Goal: Obtain resource: Download file/media

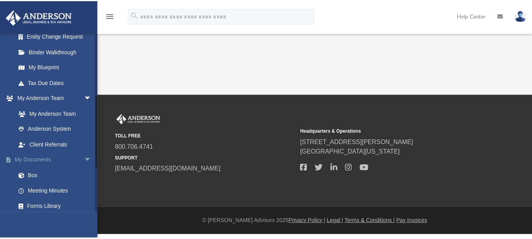
scroll to position [157, 0]
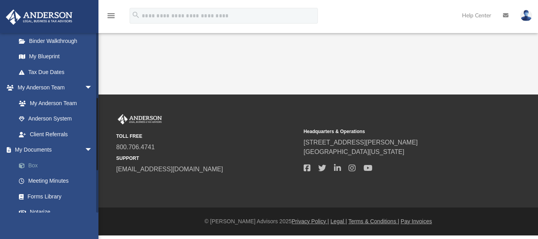
click at [37, 160] on link "Box" at bounding box center [57, 165] width 93 height 16
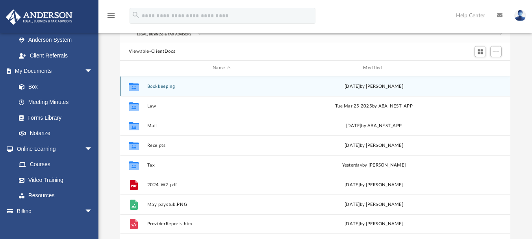
scroll to position [79, 0]
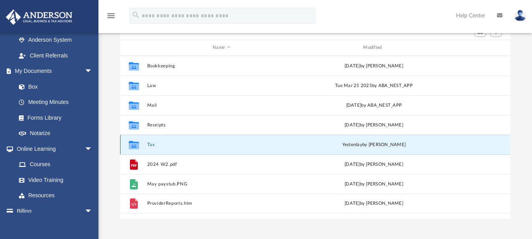
click at [147, 146] on button "Tax" at bounding box center [221, 144] width 149 height 5
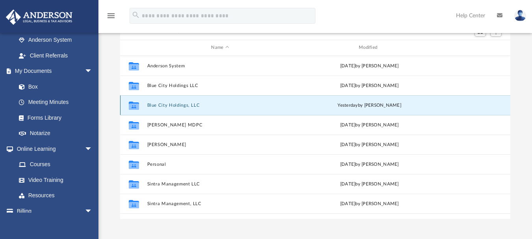
click at [158, 104] on button "Blue City Holdings, LLC" at bounding box center [220, 104] width 146 height 5
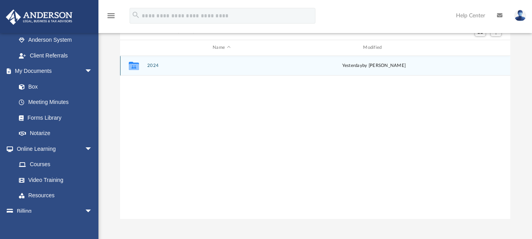
click at [148, 64] on button "2024" at bounding box center [221, 65] width 149 height 5
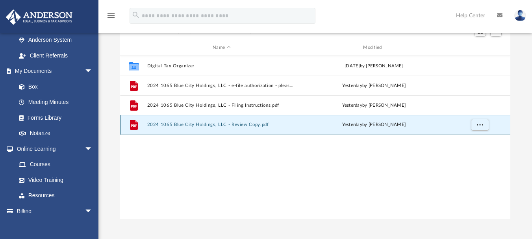
click at [166, 122] on button "2024 1065 Blue City Holdings, LLC - Review Copy.pdf" at bounding box center [221, 124] width 149 height 5
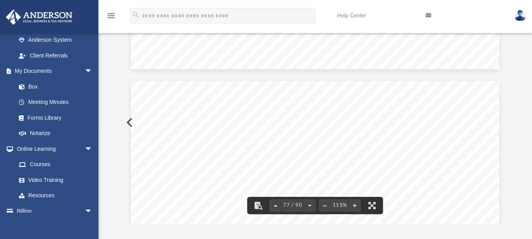
scroll to position [35692, 0]
